Goal: Information Seeking & Learning: Learn about a topic

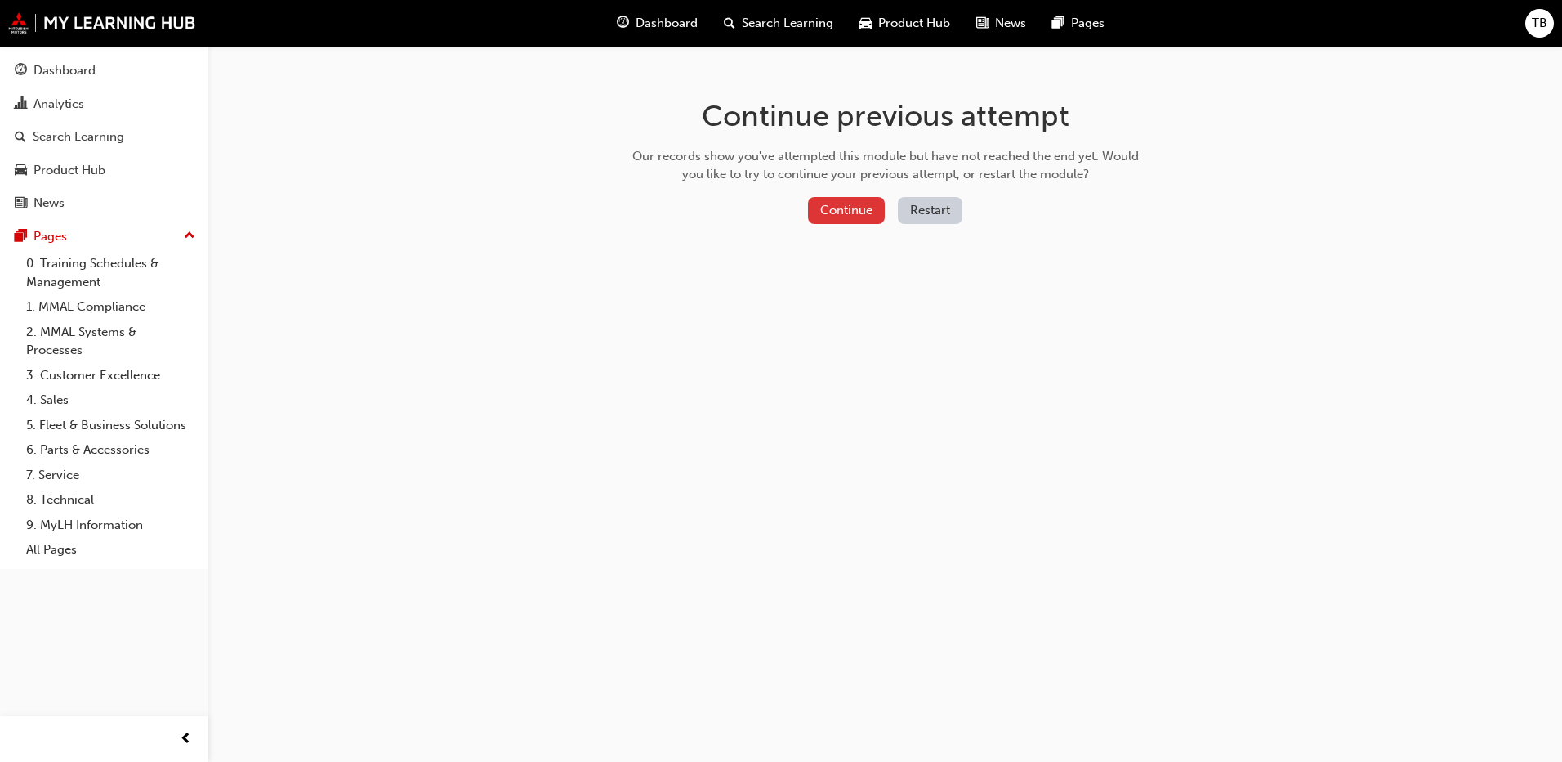
click at [842, 200] on button "Continue" at bounding box center [846, 210] width 77 height 27
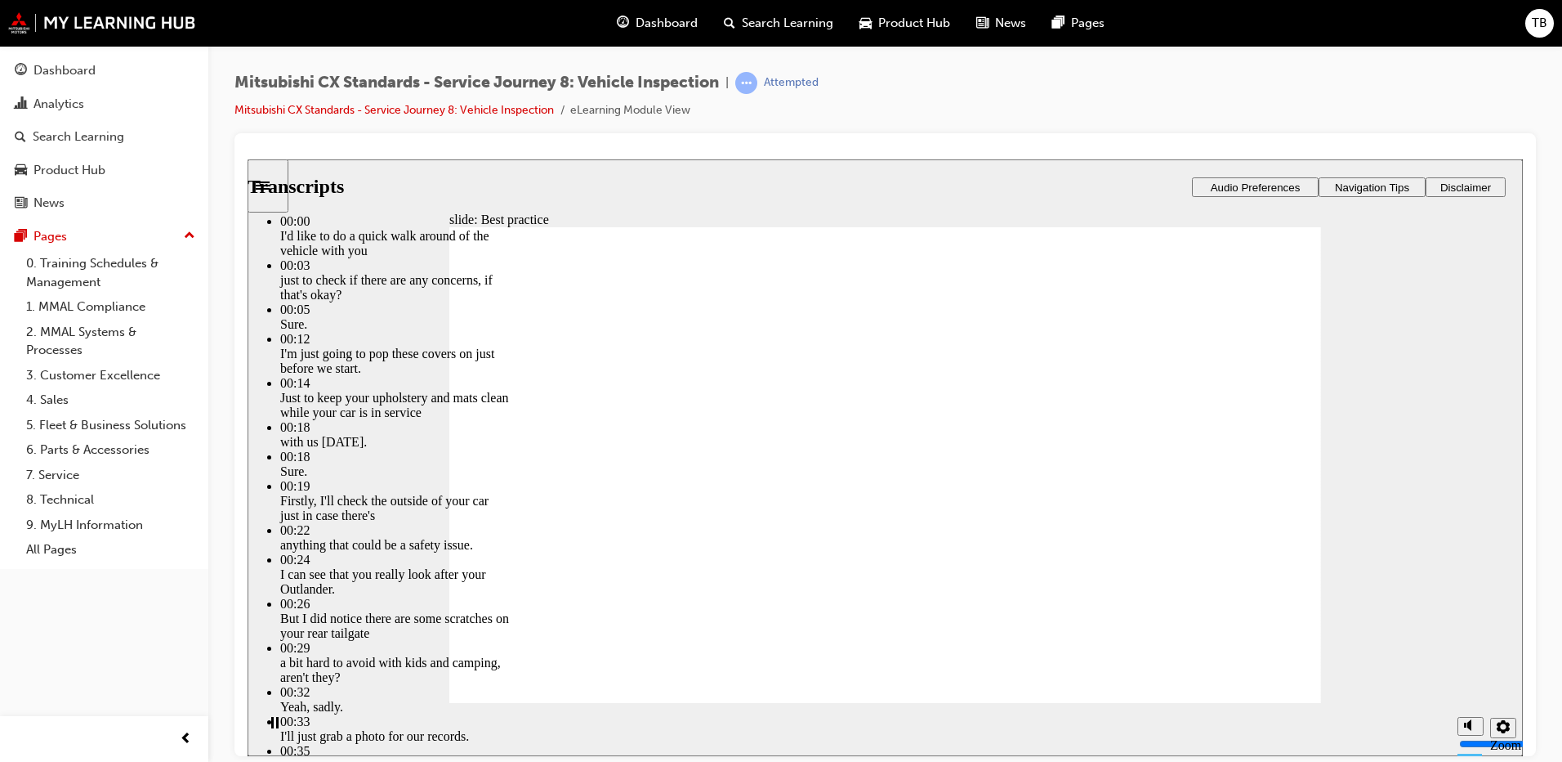
drag, startPoint x: 504, startPoint y: 669, endPoint x: 1332, endPoint y: 655, distance: 827.8
click at [1332, 655] on div "slide: Best practice Best practice What does best practice look like for this t…" at bounding box center [886, 457] width 1276 height 596
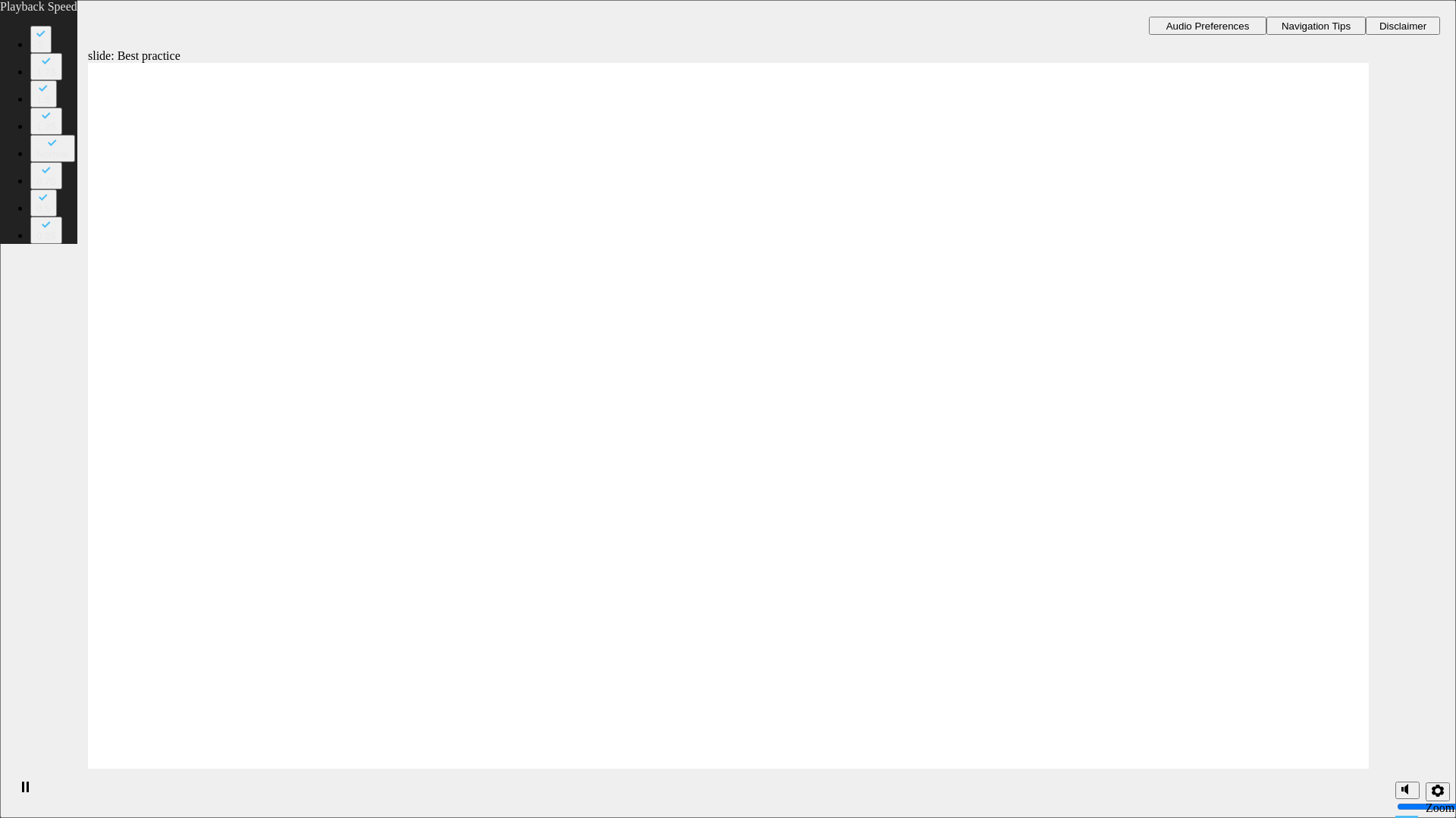
drag, startPoint x: 1438, startPoint y: 810, endPoint x: 1049, endPoint y: 536, distance: 475.8
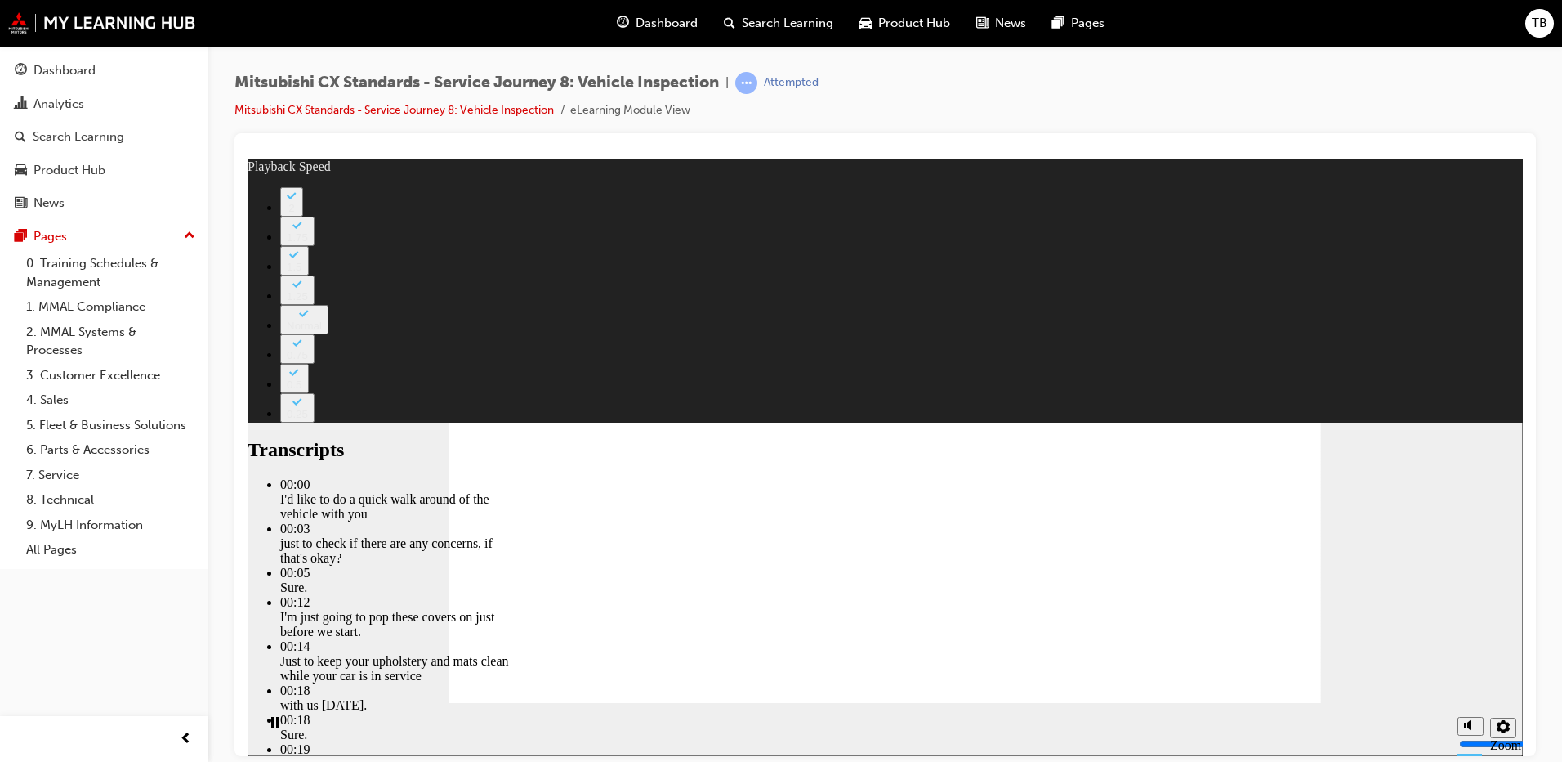
type input "112"
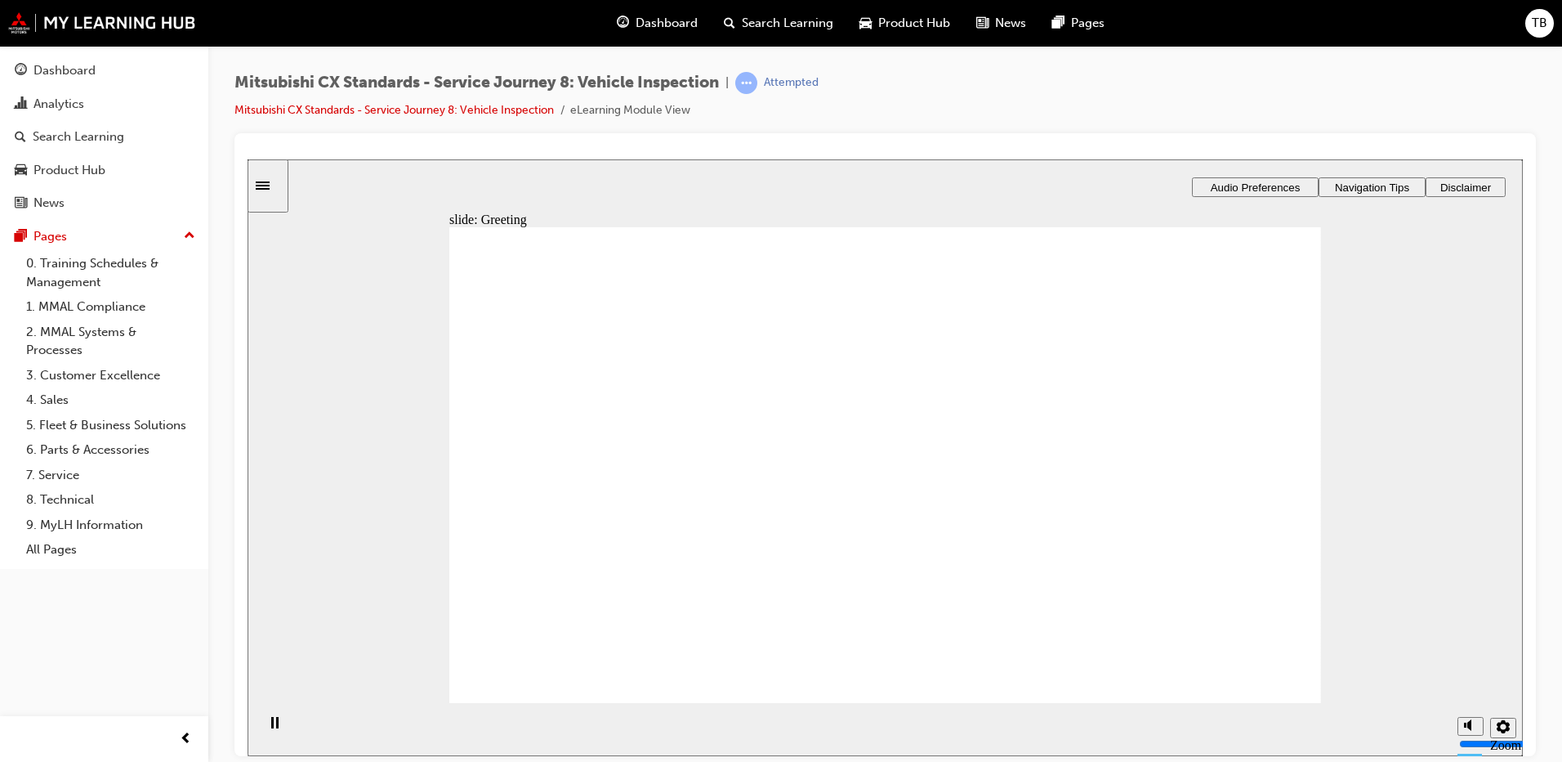
drag, startPoint x: 573, startPoint y: 512, endPoint x: 878, endPoint y: 331, distance: 354.3
drag, startPoint x: 574, startPoint y: 494, endPoint x: 837, endPoint y: 430, distance: 270.9
drag, startPoint x: 597, startPoint y: 503, endPoint x: 831, endPoint y: 469, distance: 236.1
drag, startPoint x: 556, startPoint y: 499, endPoint x: 816, endPoint y: 514, distance: 261.1
drag, startPoint x: 641, startPoint y: 485, endPoint x: 855, endPoint y: 545, distance: 221.7
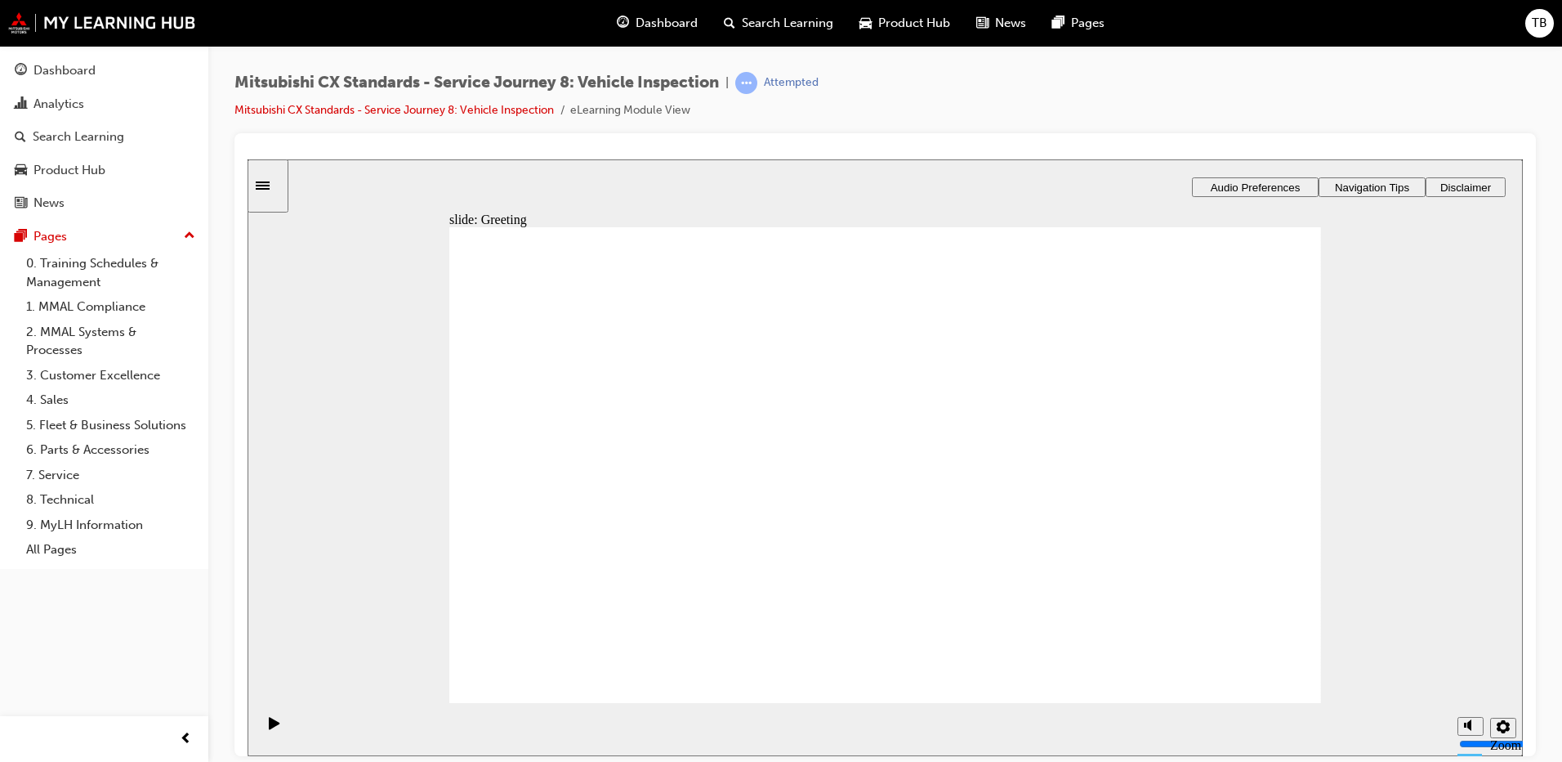
drag, startPoint x: 858, startPoint y: 401, endPoint x: 831, endPoint y: 394, distance: 27.9
drag, startPoint x: 618, startPoint y: 496, endPoint x: 870, endPoint y: 566, distance: 262.1
drag, startPoint x: 915, startPoint y: 601, endPoint x: 1206, endPoint y: 354, distance: 381.5
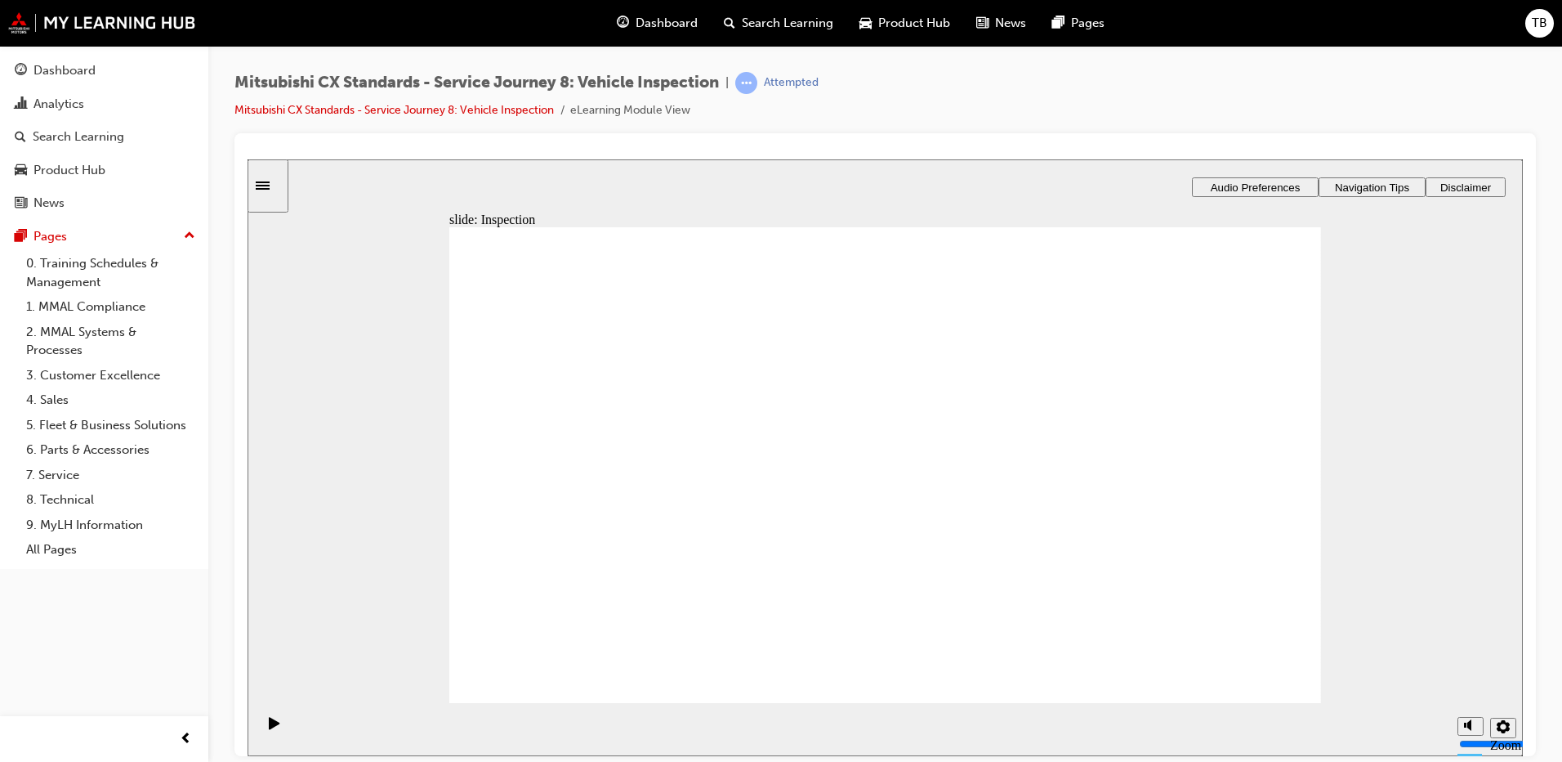
drag, startPoint x: 871, startPoint y: 538, endPoint x: 1159, endPoint y: 469, distance: 296.5
drag, startPoint x: 1109, startPoint y: 479, endPoint x: 1052, endPoint y: 417, distance: 84.4
drag, startPoint x: 1122, startPoint y: 424, endPoint x: 1119, endPoint y: 476, distance: 52.4
drag, startPoint x: 910, startPoint y: 422, endPoint x: 1141, endPoint y: 417, distance: 230.5
drag, startPoint x: 900, startPoint y: 485, endPoint x: 1119, endPoint y: 530, distance: 223.5
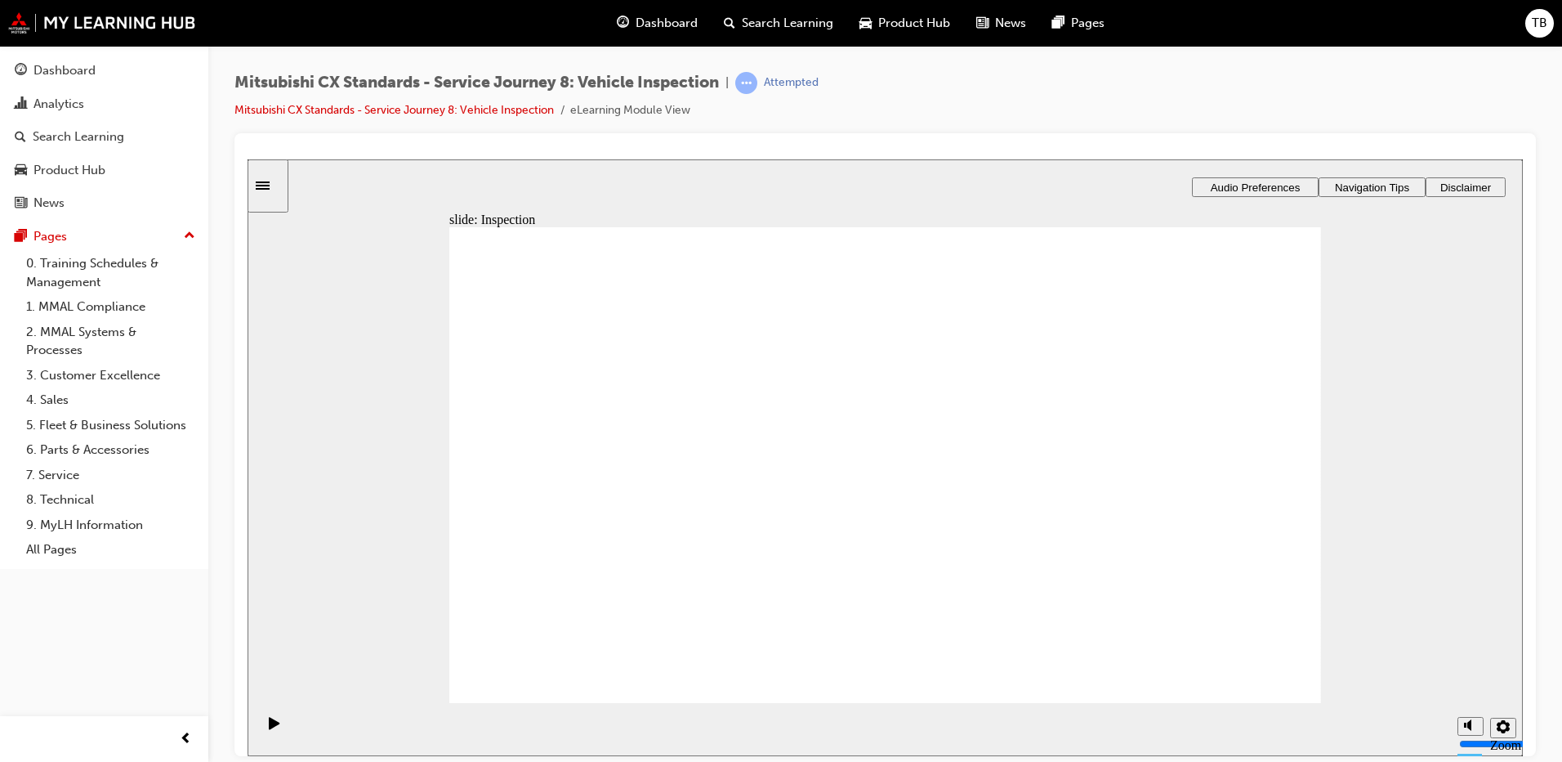
checkbox input "true"
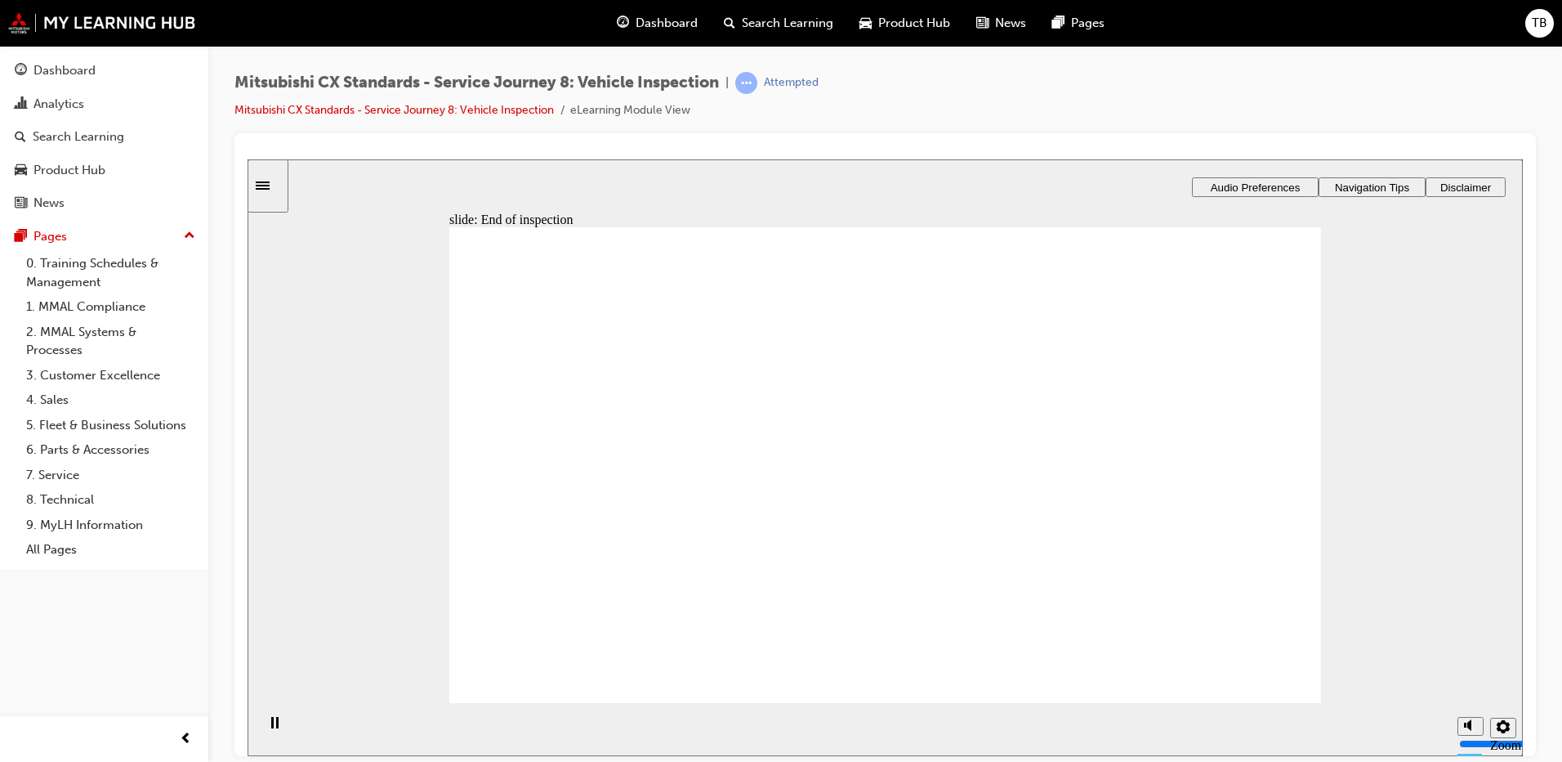
drag, startPoint x: 663, startPoint y: 466, endPoint x: 925, endPoint y: 393, distance: 271.4
drag, startPoint x: 919, startPoint y: 413, endPoint x: 1061, endPoint y: 414, distance: 142.2
drag, startPoint x: 534, startPoint y: 496, endPoint x: 823, endPoint y: 436, distance: 294.5
drag, startPoint x: 569, startPoint y: 478, endPoint x: 1127, endPoint y: 476, distance: 558.1
